Goal: Information Seeking & Learning: Learn about a topic

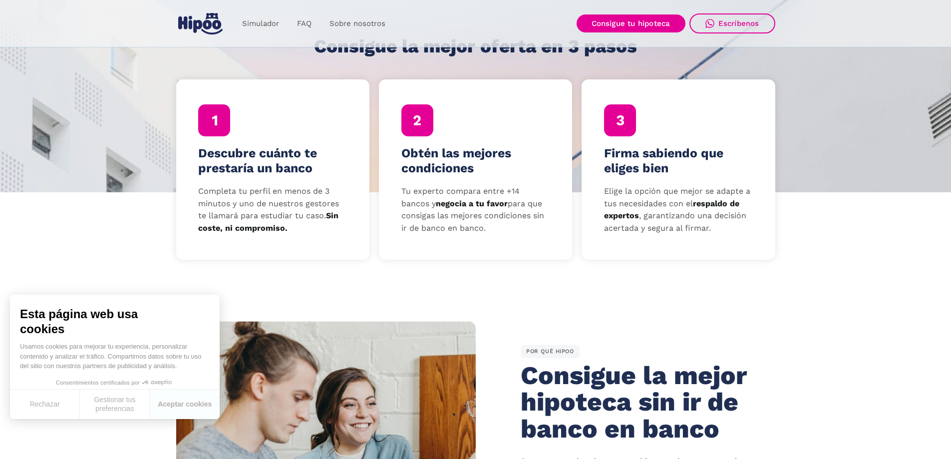
scroll to position [299, 0]
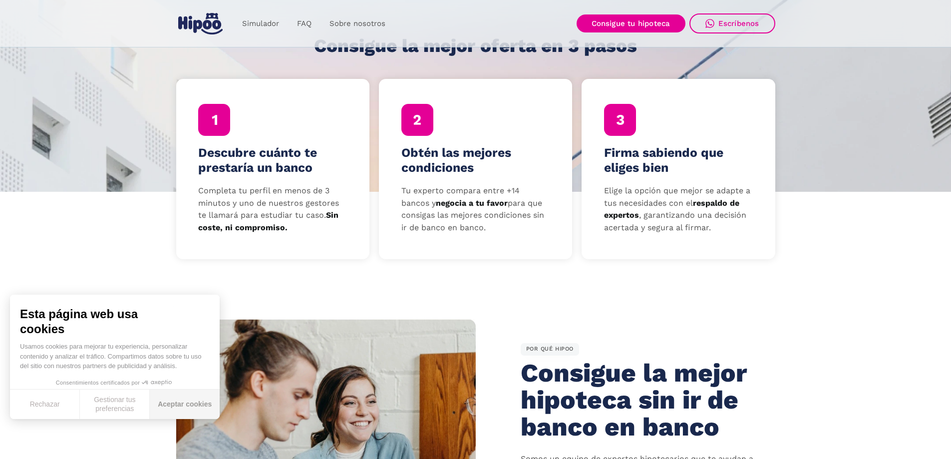
click at [197, 407] on button "Aceptar cookies" at bounding box center [185, 403] width 70 height 29
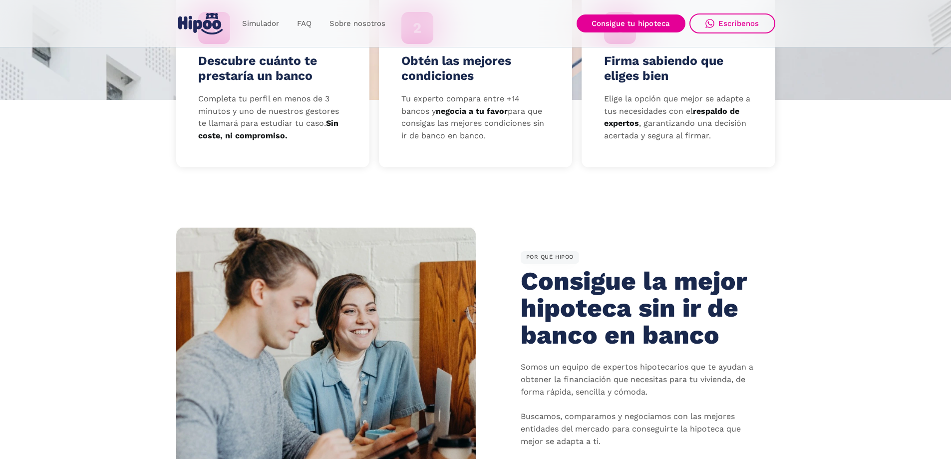
scroll to position [0, 0]
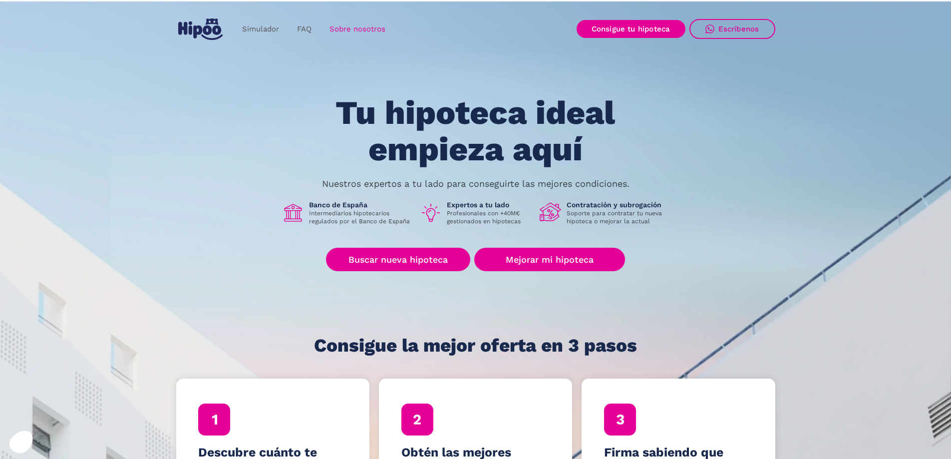
click at [336, 26] on link "Sobre nosotros" at bounding box center [357, 28] width 74 height 19
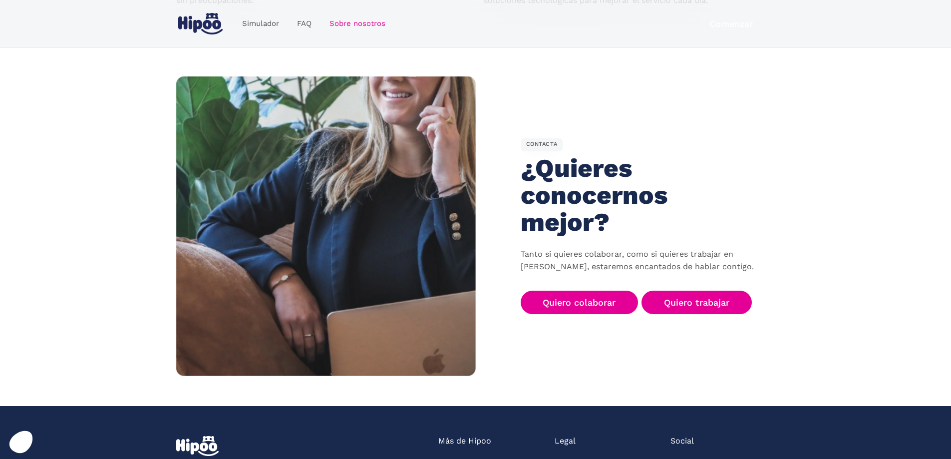
scroll to position [1447, 0]
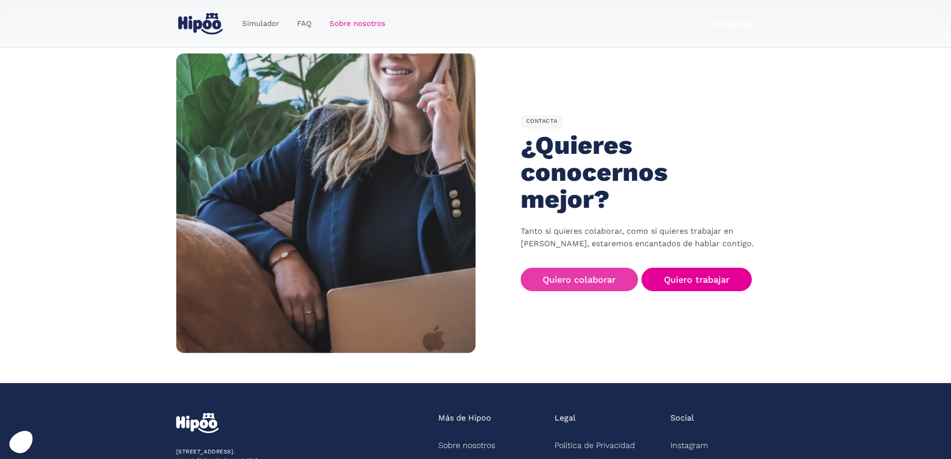
click at [545, 267] on link "Quiero colaborar" at bounding box center [580, 278] width 118 height 23
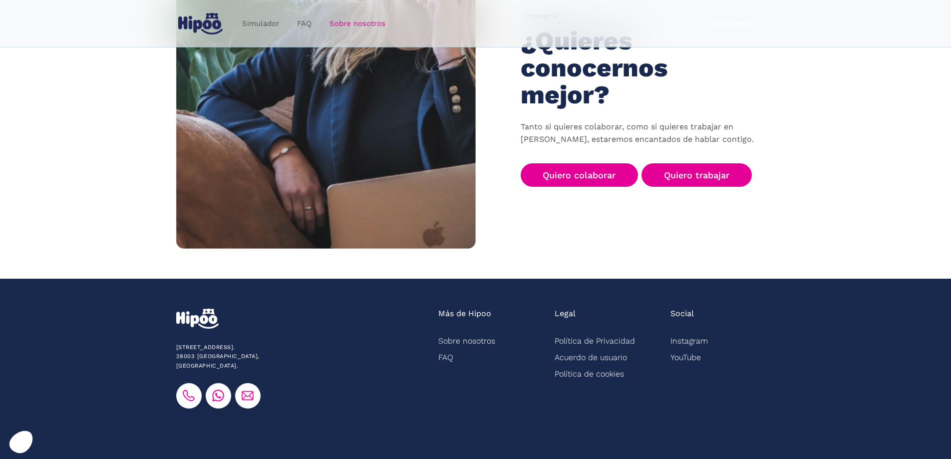
scroll to position [1555, 0]
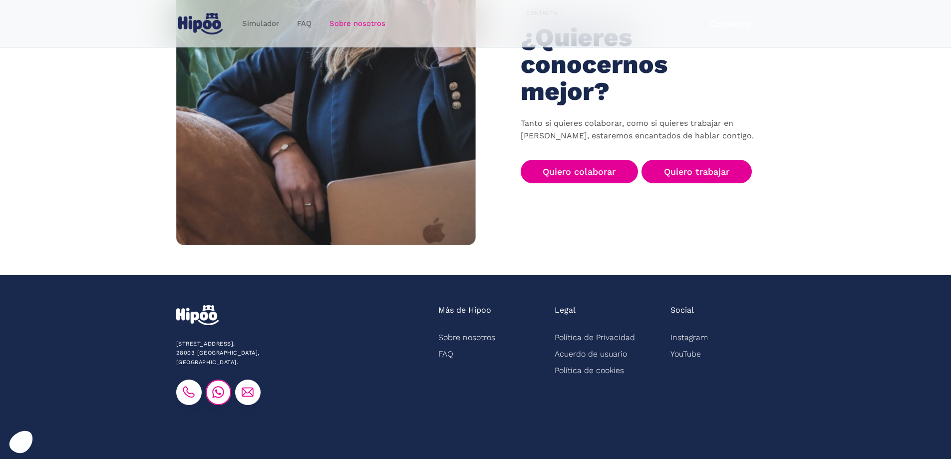
click at [224, 386] on img at bounding box center [218, 392] width 12 height 12
click at [195, 386] on img at bounding box center [189, 392] width 12 height 12
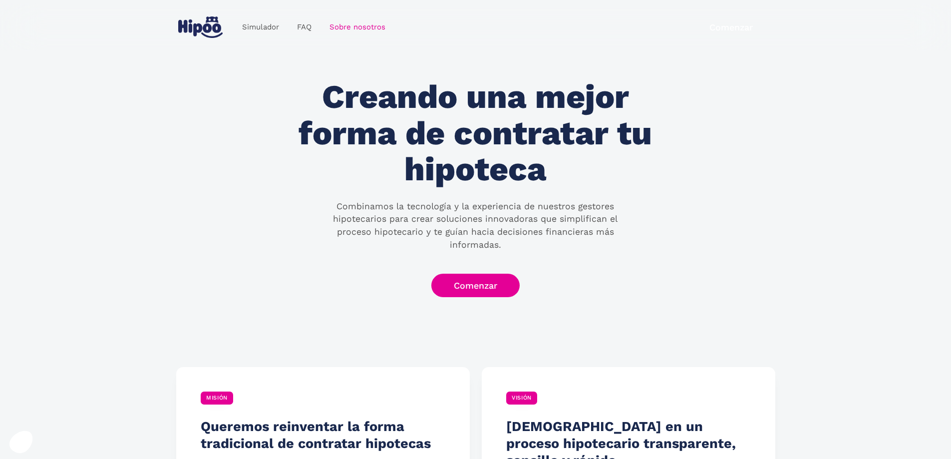
scroll to position [0, 0]
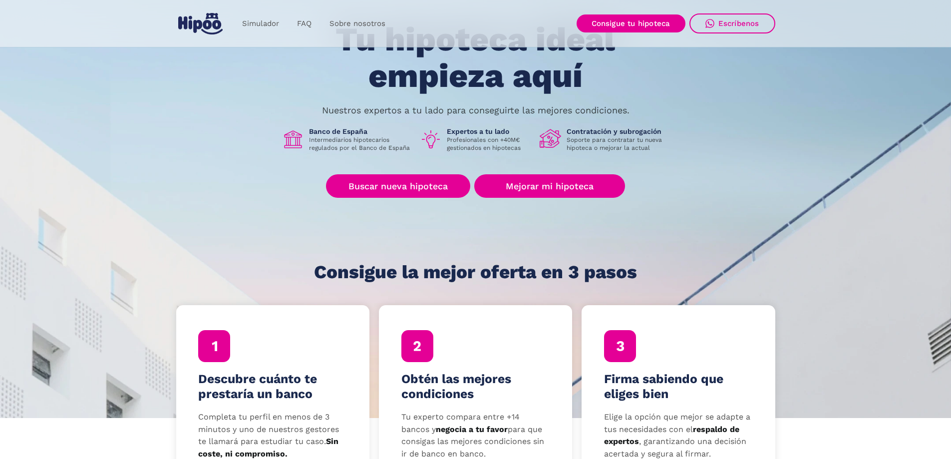
scroll to position [150, 0]
